Goal: Connect with others: Connect with others

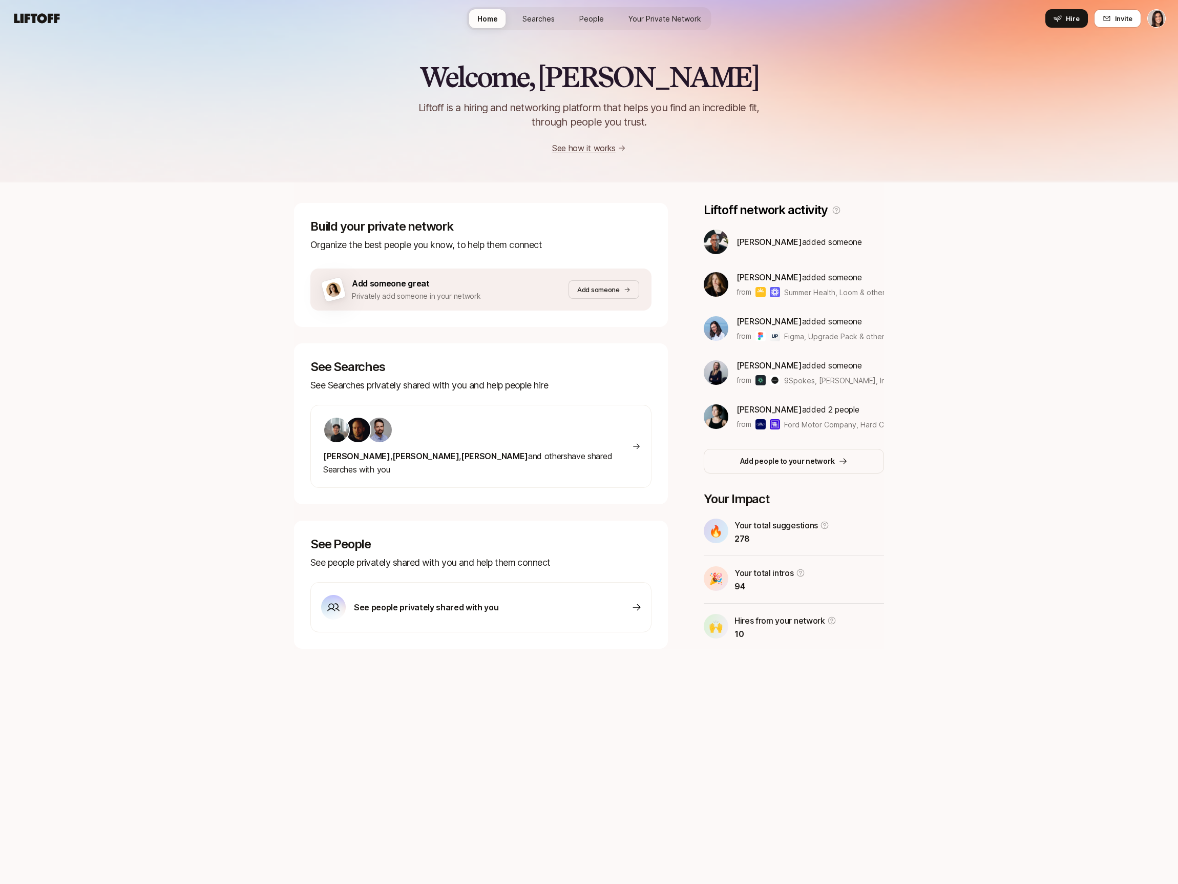
drag, startPoint x: 0, startPoint y: 0, endPoint x: 600, endPoint y: 23, distance: 600.8
click at [600, 23] on span "People" at bounding box center [591, 18] width 25 height 11
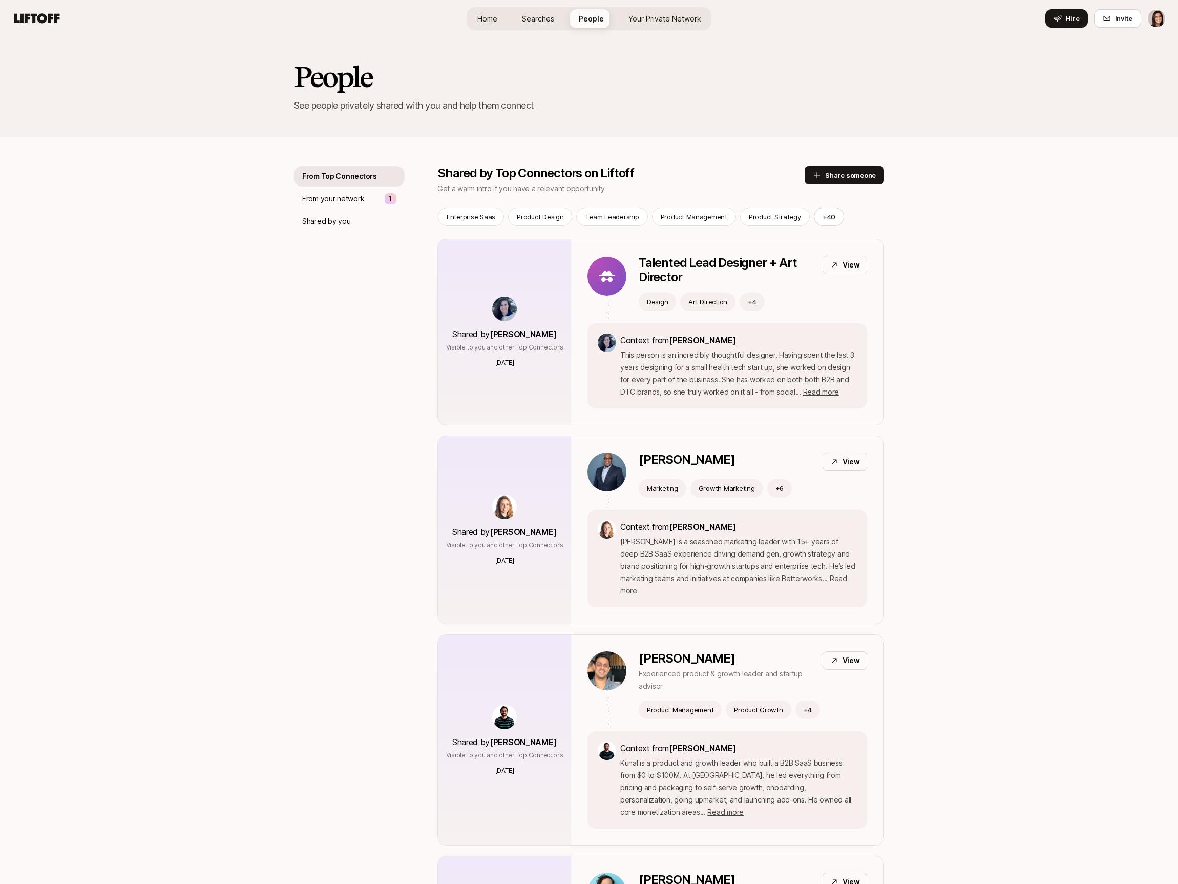
click at [648, 20] on span "Your Private Network" at bounding box center [665, 18] width 73 height 11
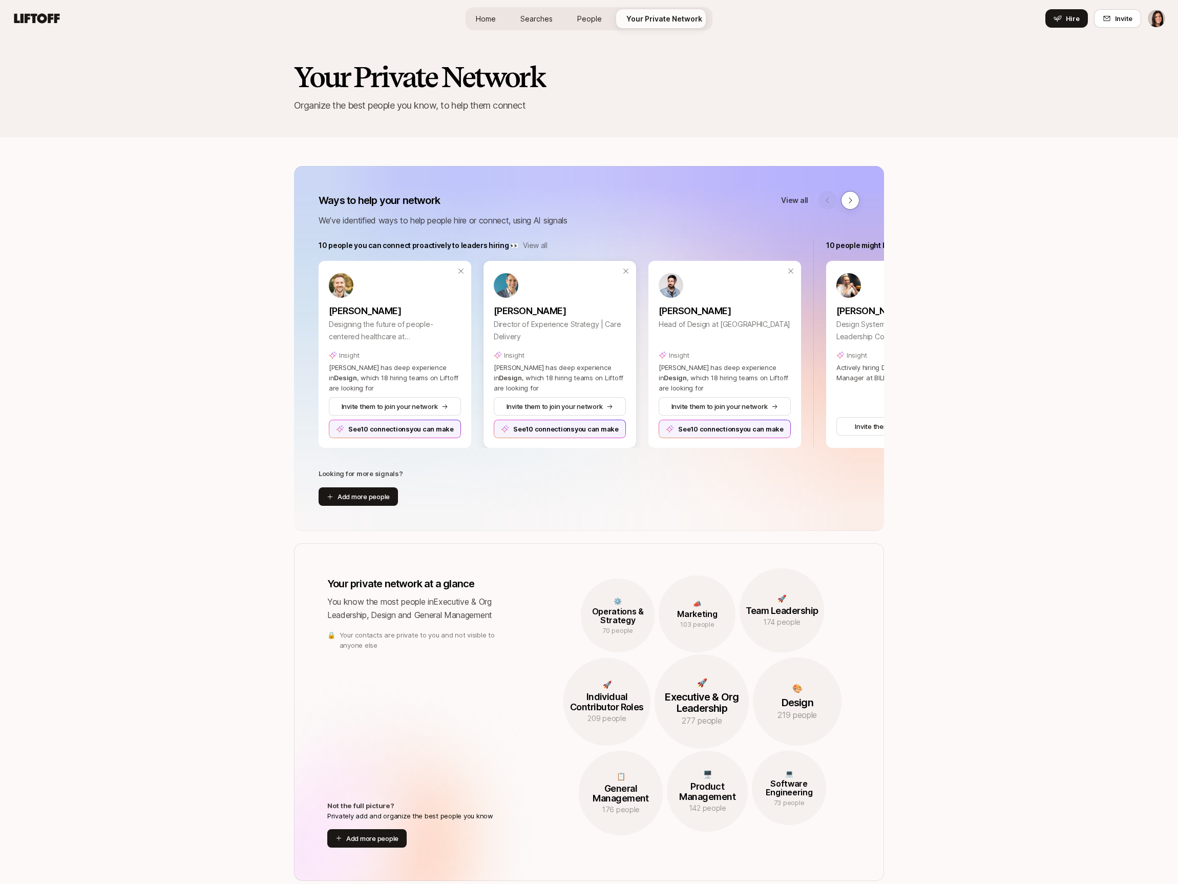
click at [571, 428] on div "See 10 connections you can make" at bounding box center [560, 429] width 132 height 18
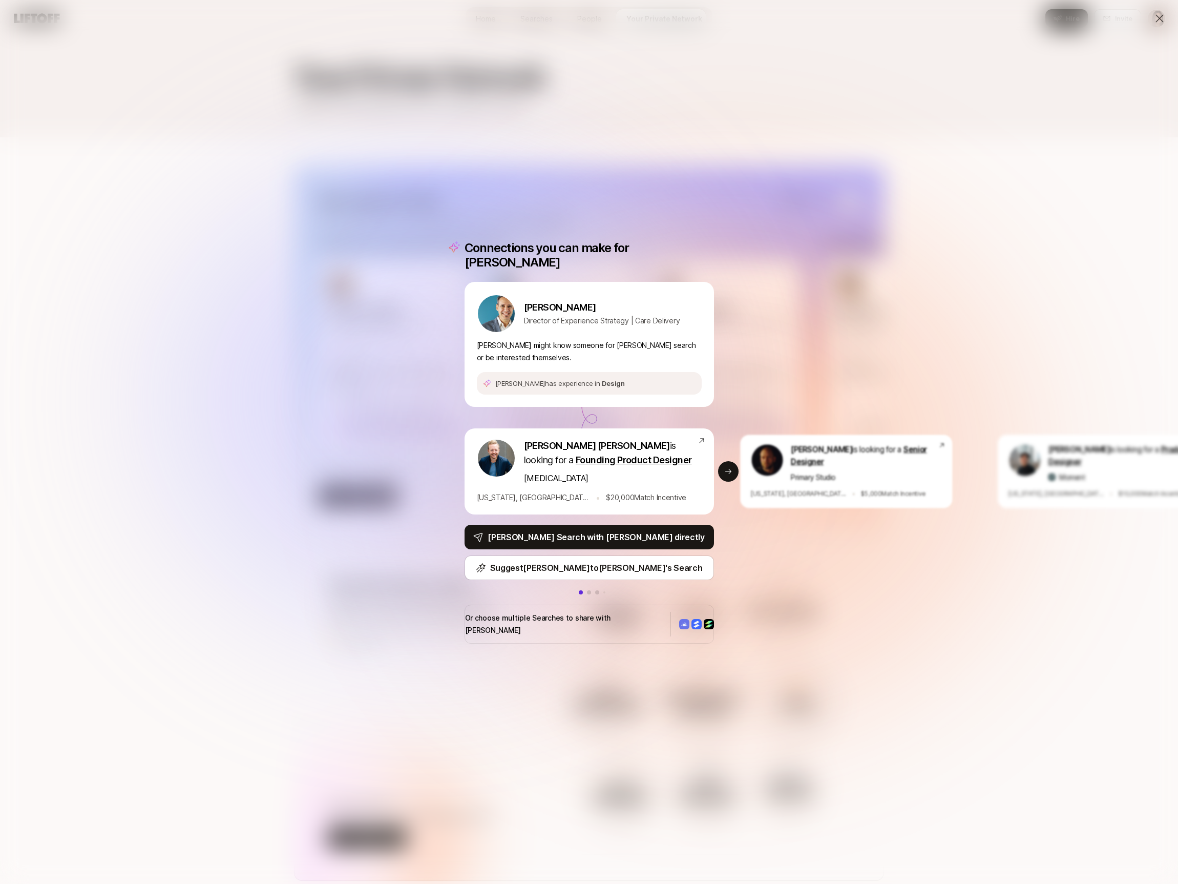
click at [492, 200] on div "Connections you can make for [PERSON_NAME] Director of Experience Strategy | Ca…" at bounding box center [589, 442] width 1178 height 884
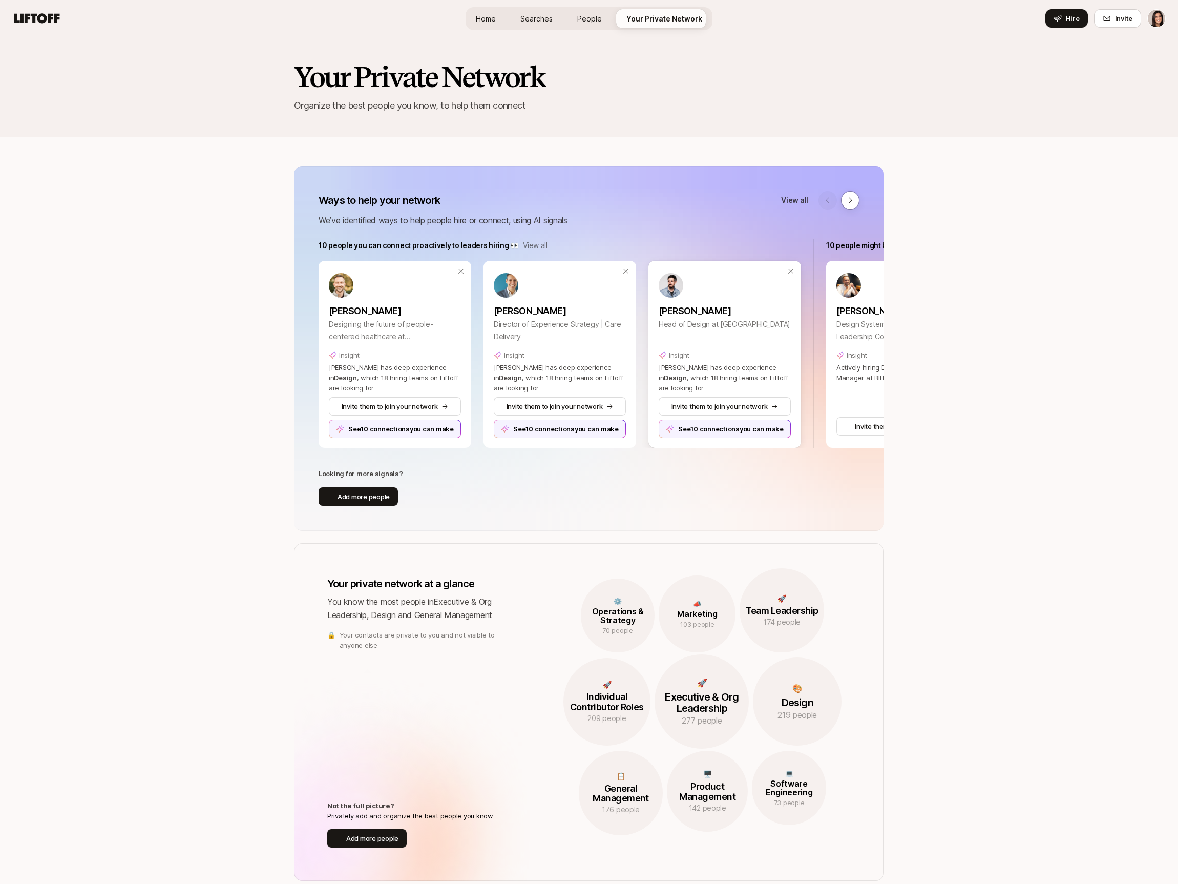
click at [711, 434] on div "See 10 connections you can make" at bounding box center [725, 429] width 132 height 18
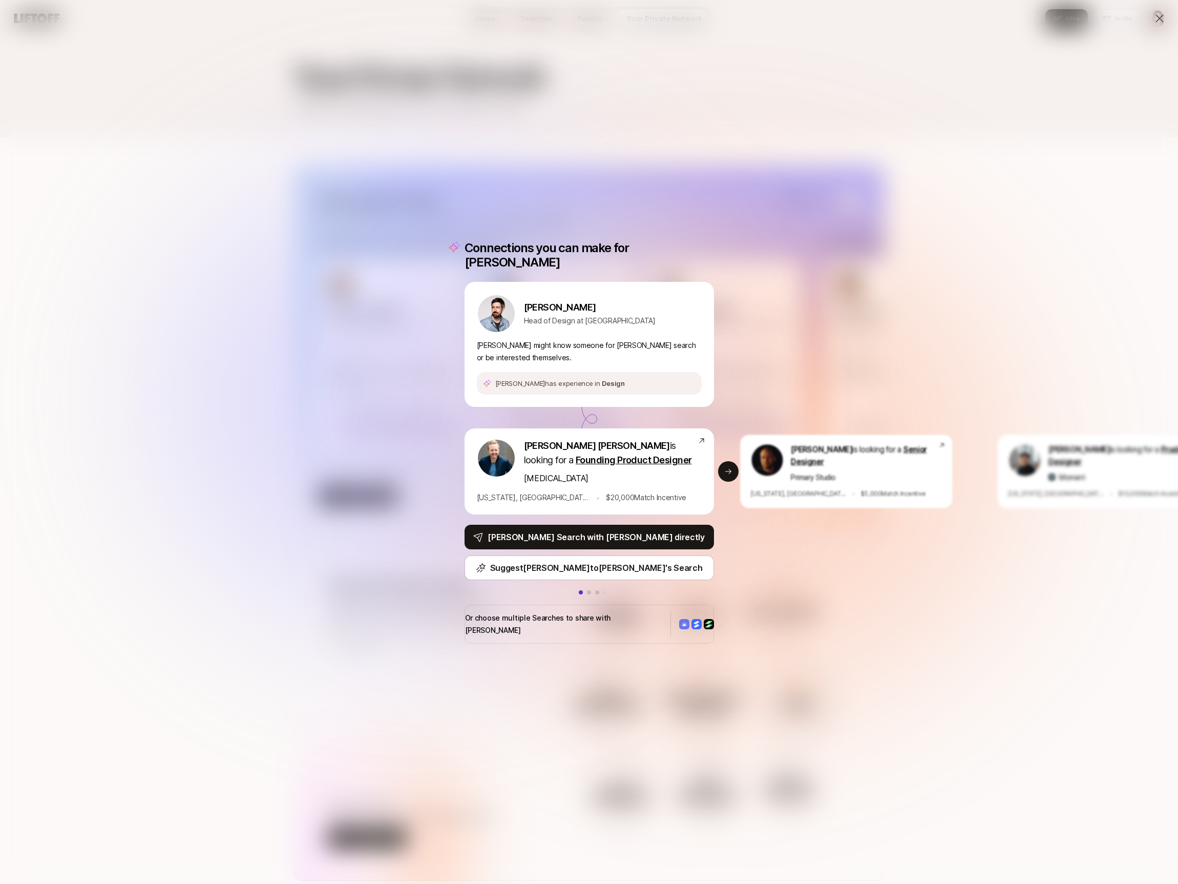
click at [715, 244] on div "Connections you can make for [PERSON_NAME] [PERSON_NAME] Head of Design at [PER…" at bounding box center [589, 441] width 274 height 427
click at [763, 276] on div "Connections you can make for [PERSON_NAME] [PERSON_NAME] Head of Design at [PER…" at bounding box center [589, 442] width 1178 height 884
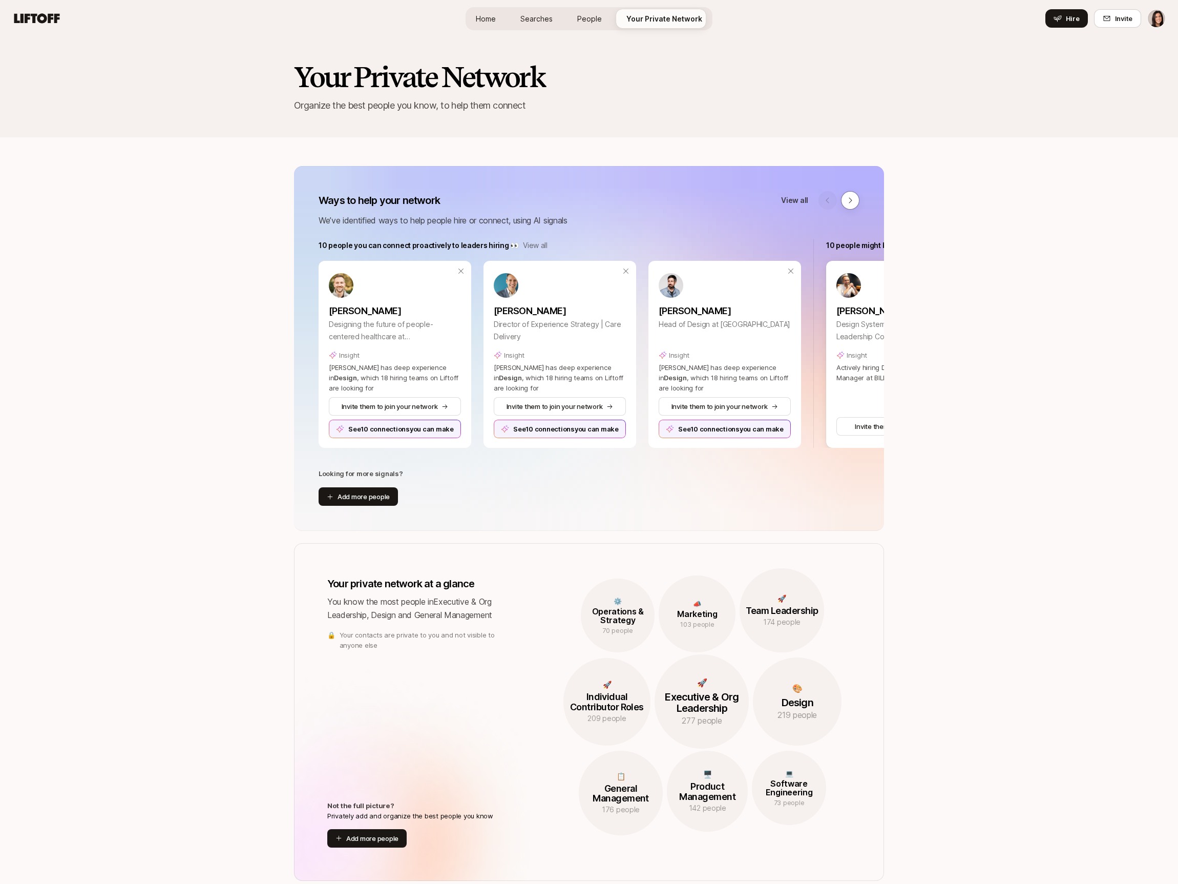
click at [852, 331] on p "Design Systems Strategist // Design Leadership Coach // former IBM, InVision, M…" at bounding box center [902, 330] width 132 height 25
click at [438, 429] on div "See 10 connections you can make" at bounding box center [395, 429] width 132 height 18
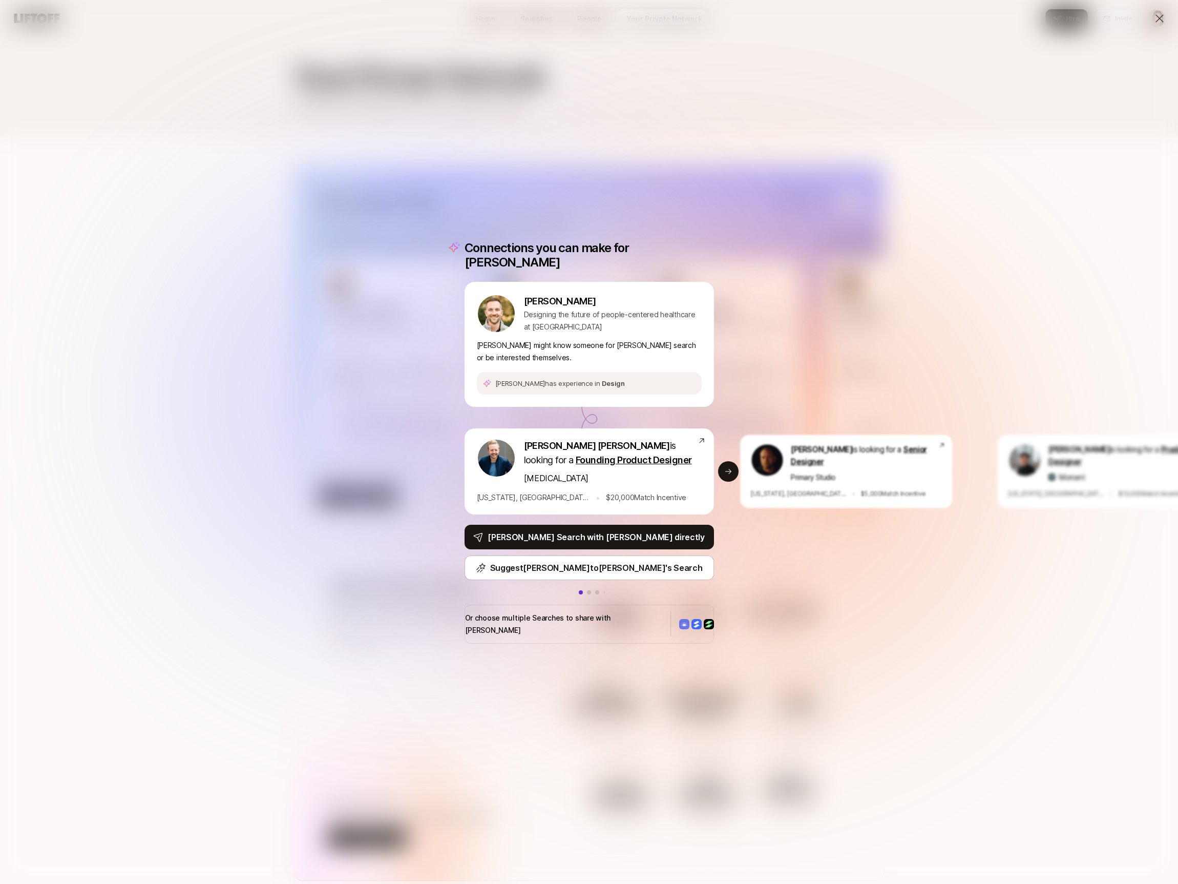
click at [423, 341] on div "Connections you can make for [PERSON_NAME] Designing the future of people-cente…" at bounding box center [589, 442] width 1178 height 884
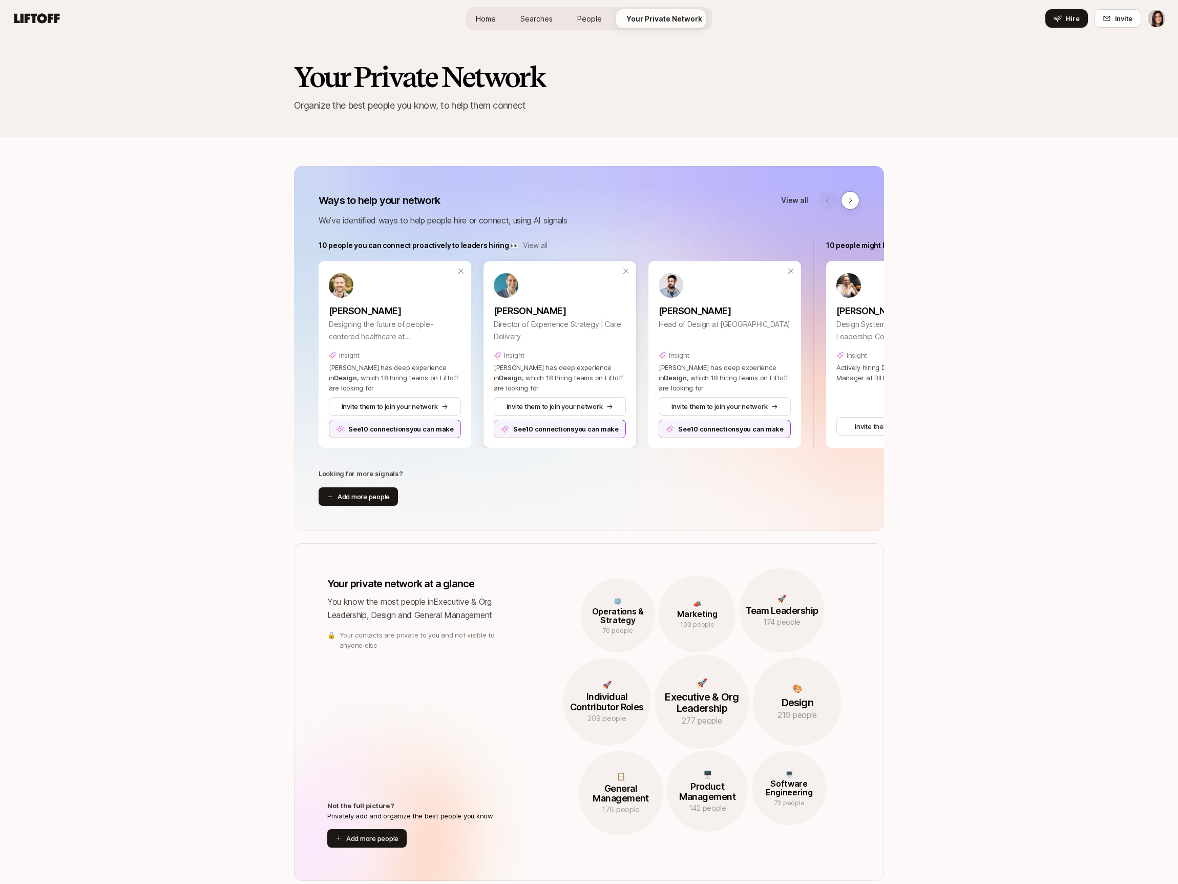
click at [563, 427] on div "See 10 connections you can make" at bounding box center [560, 429] width 132 height 18
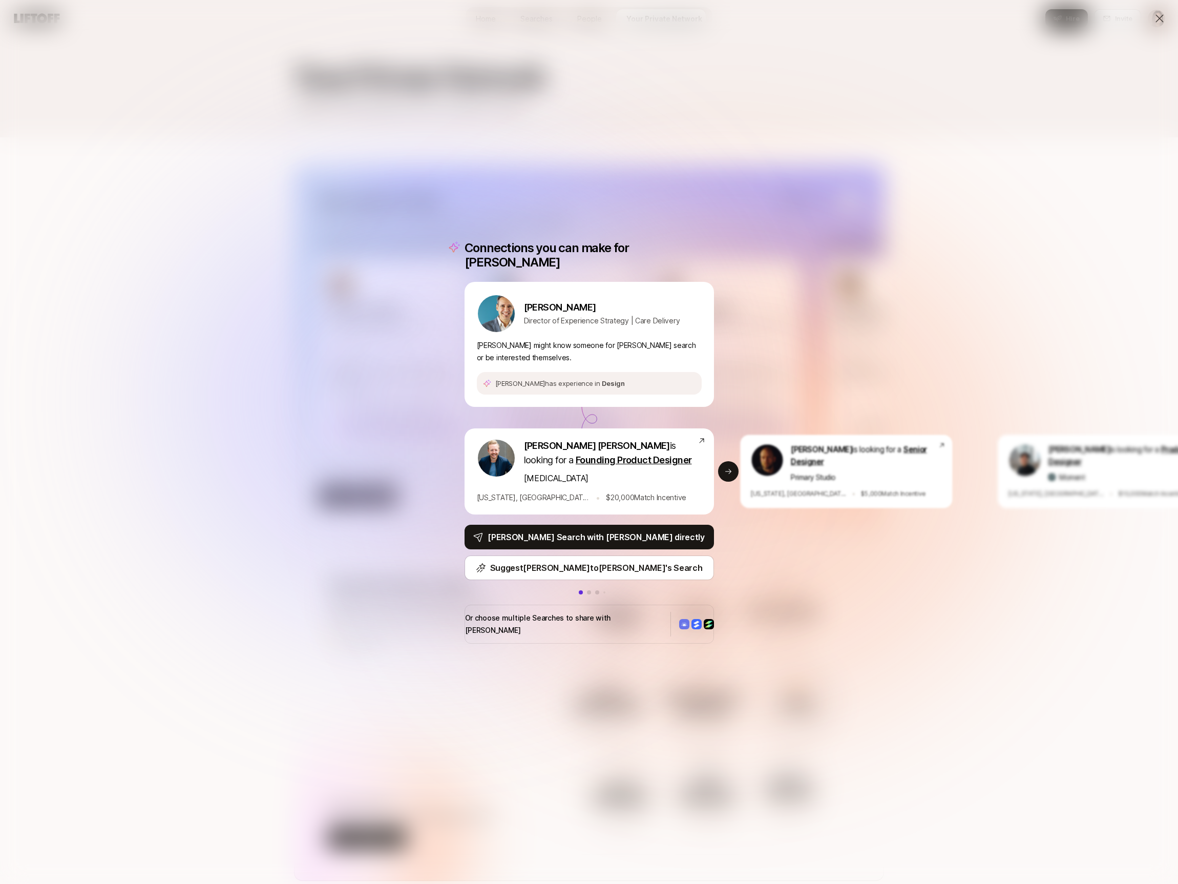
click at [510, 185] on div "Connections you can make for [PERSON_NAME] Director of Experience Strategy | Ca…" at bounding box center [589, 442] width 1178 height 884
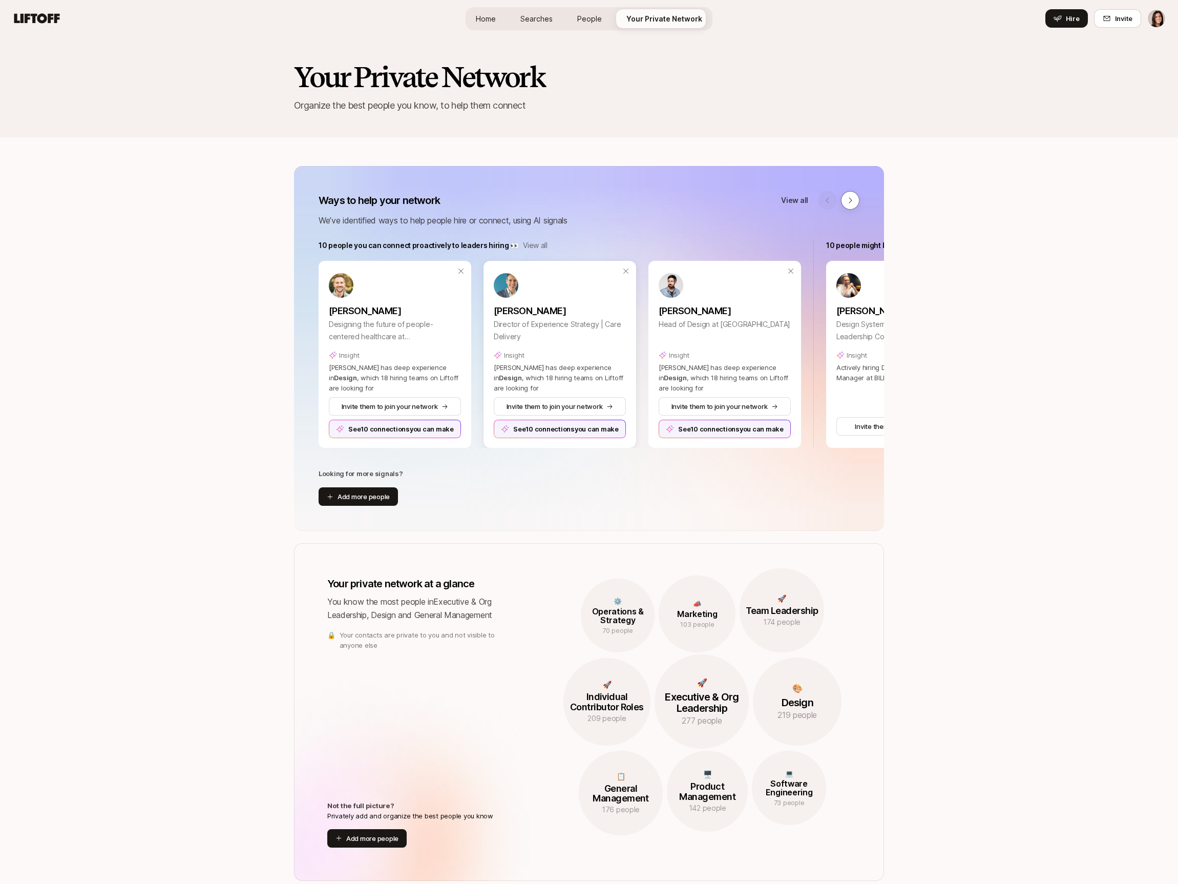
click at [576, 432] on div "See 10 connections you can make" at bounding box center [560, 429] width 132 height 18
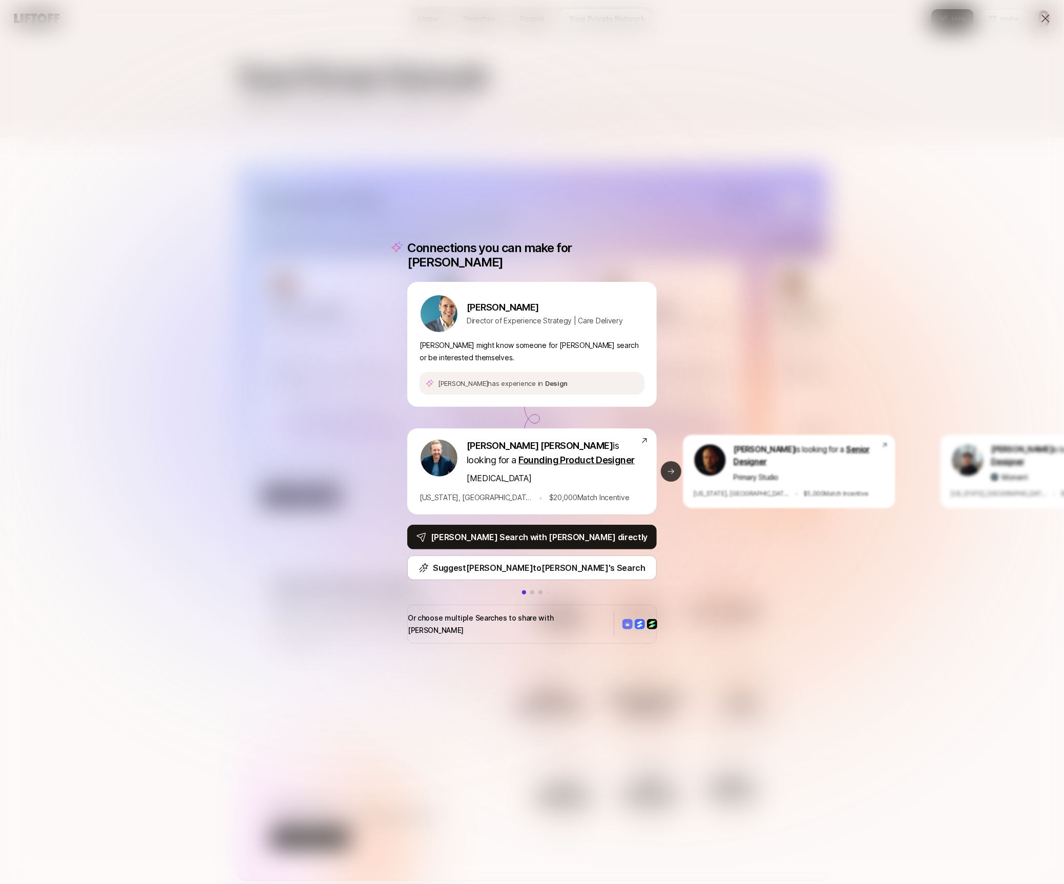
click at [669, 474] on button "Next slide" at bounding box center [671, 471] width 20 height 20
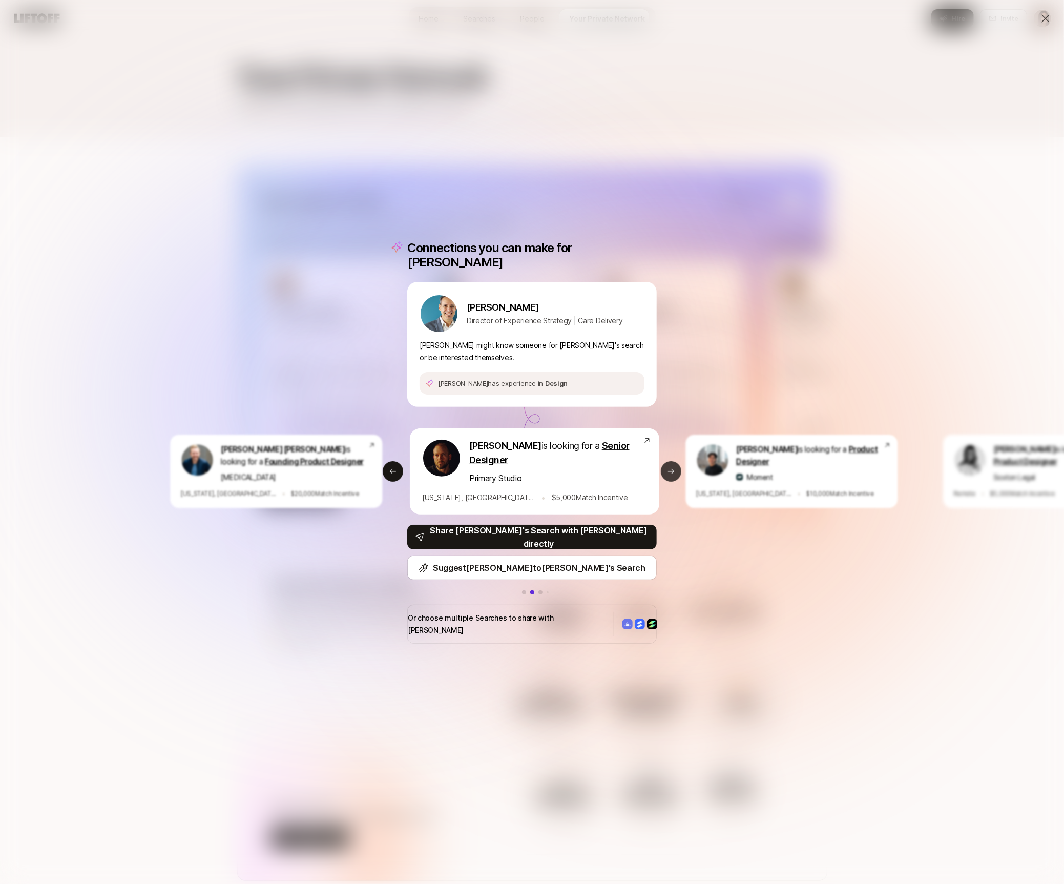
click at [667, 471] on icon at bounding box center [671, 471] width 8 height 8
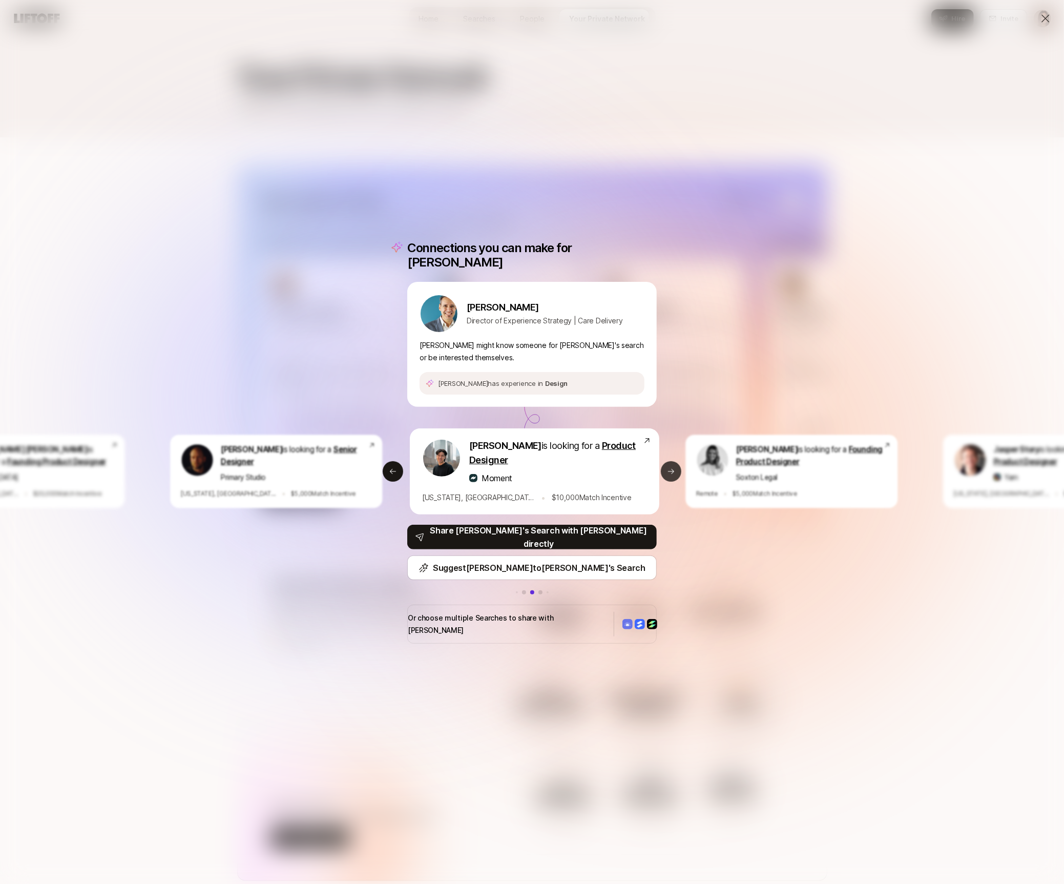
click at [667, 471] on icon at bounding box center [671, 471] width 8 height 8
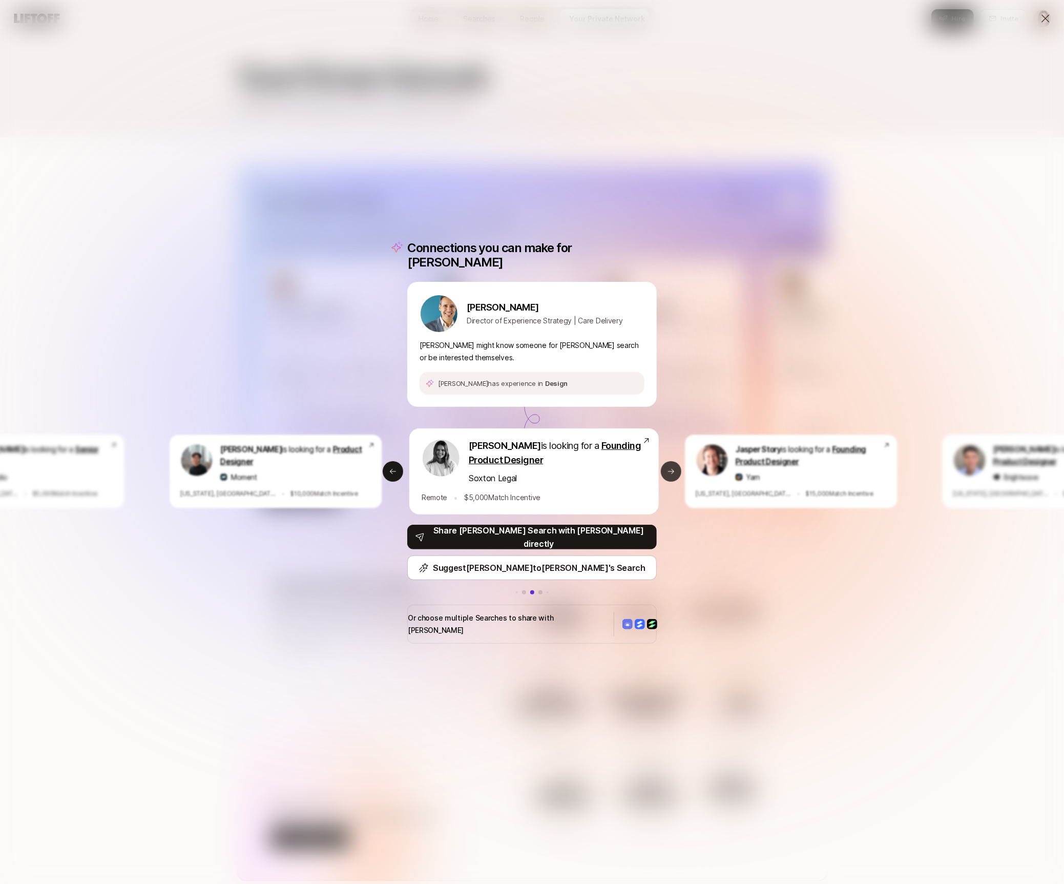
click at [667, 471] on icon at bounding box center [671, 471] width 8 height 8
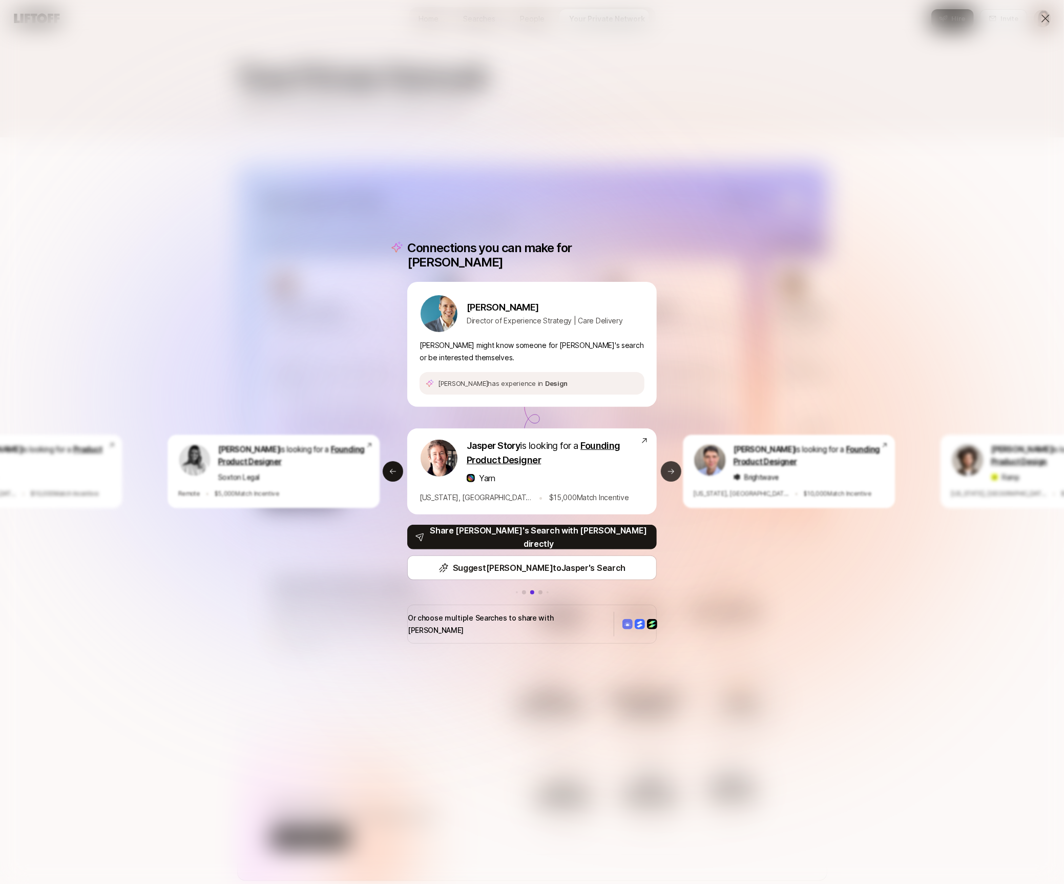
click at [667, 471] on icon at bounding box center [671, 471] width 8 height 8
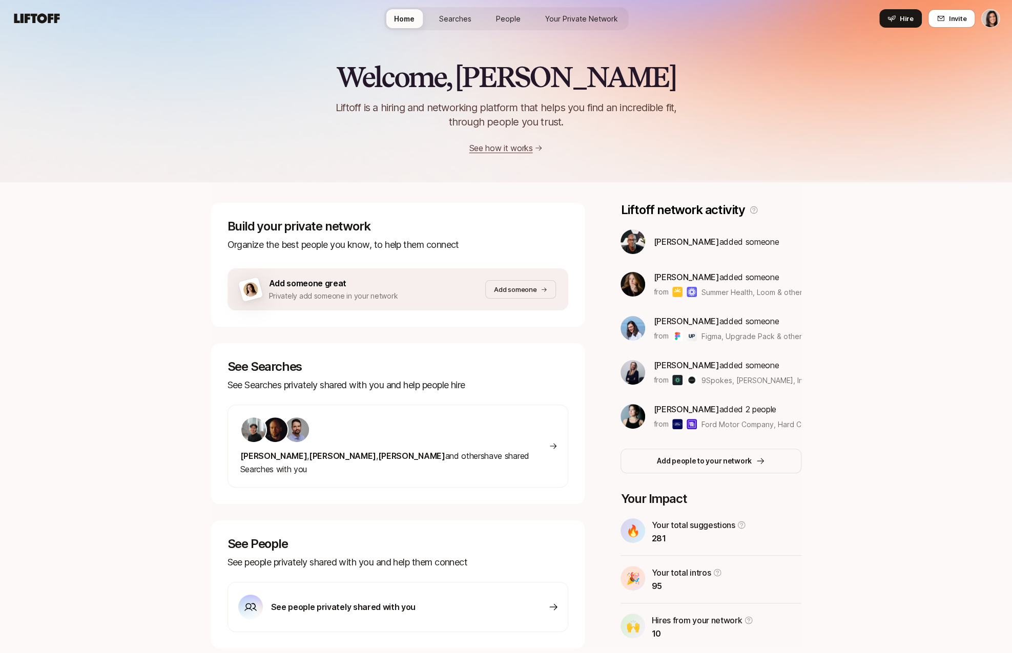
click at [988, 19] on html "Home Searches People Your Private Network Hire Home Searches People Your Privat…" at bounding box center [506, 326] width 1012 height 653
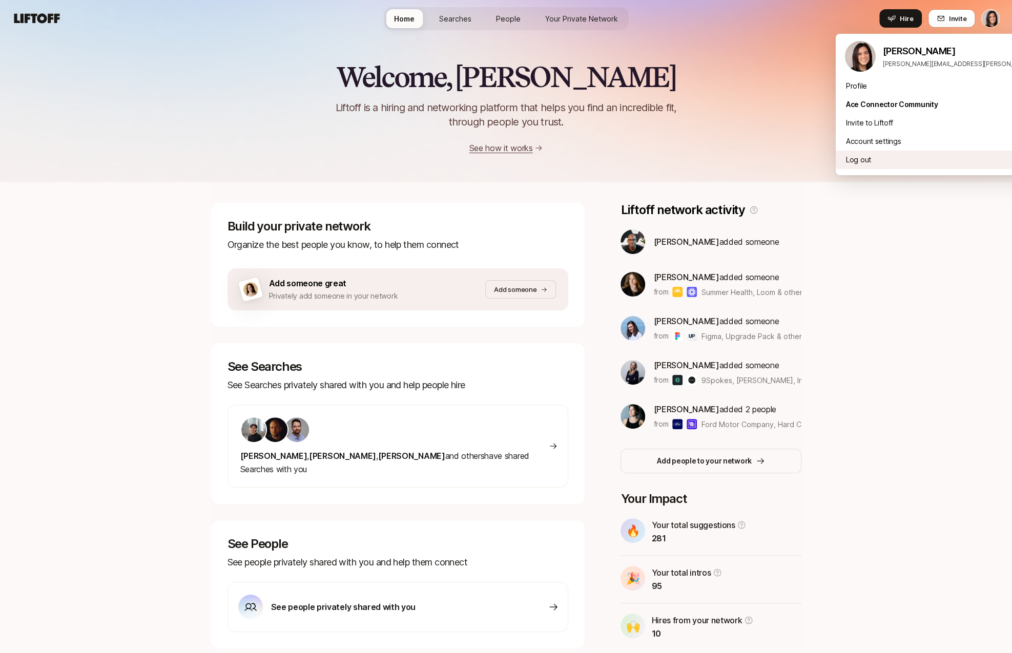
click at [935, 159] on div "Log out" at bounding box center [962, 160] width 254 height 18
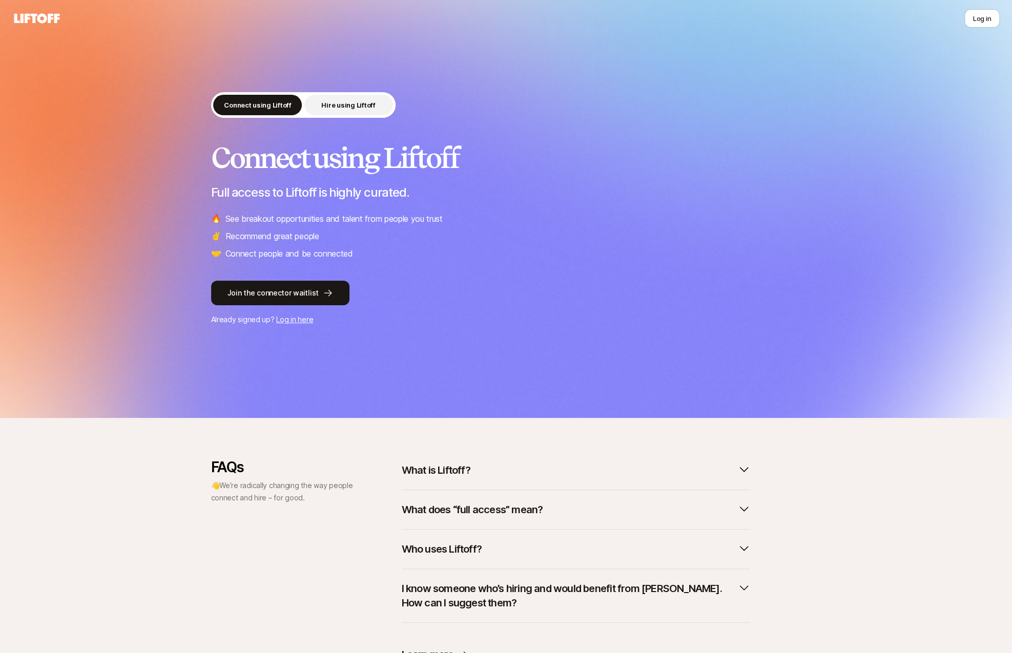
click at [369, 113] on button "Hire using Liftoff" at bounding box center [348, 105] width 89 height 20
